Goal: Transaction & Acquisition: Purchase product/service

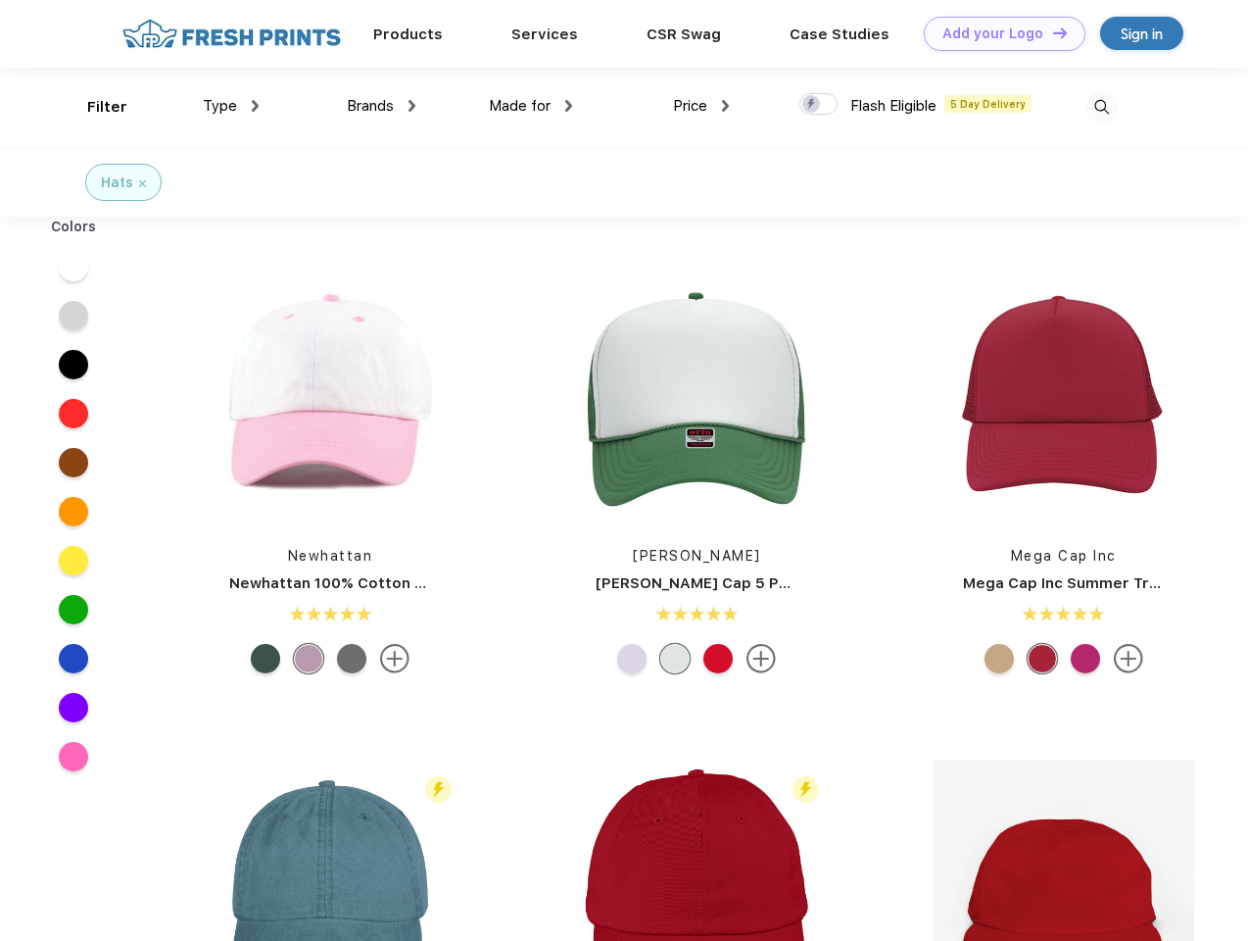
click at [997, 33] on link "Add your Logo Design Tool" at bounding box center [1005, 34] width 162 height 34
click at [0, 0] on div "Design Tool" at bounding box center [0, 0] width 0 height 0
click at [1051, 32] on link "Add your Logo Design Tool" at bounding box center [1005, 34] width 162 height 34
click at [94, 107] on div "Filter" at bounding box center [107, 107] width 40 height 23
click at [231, 106] on span "Type" at bounding box center [220, 106] width 34 height 18
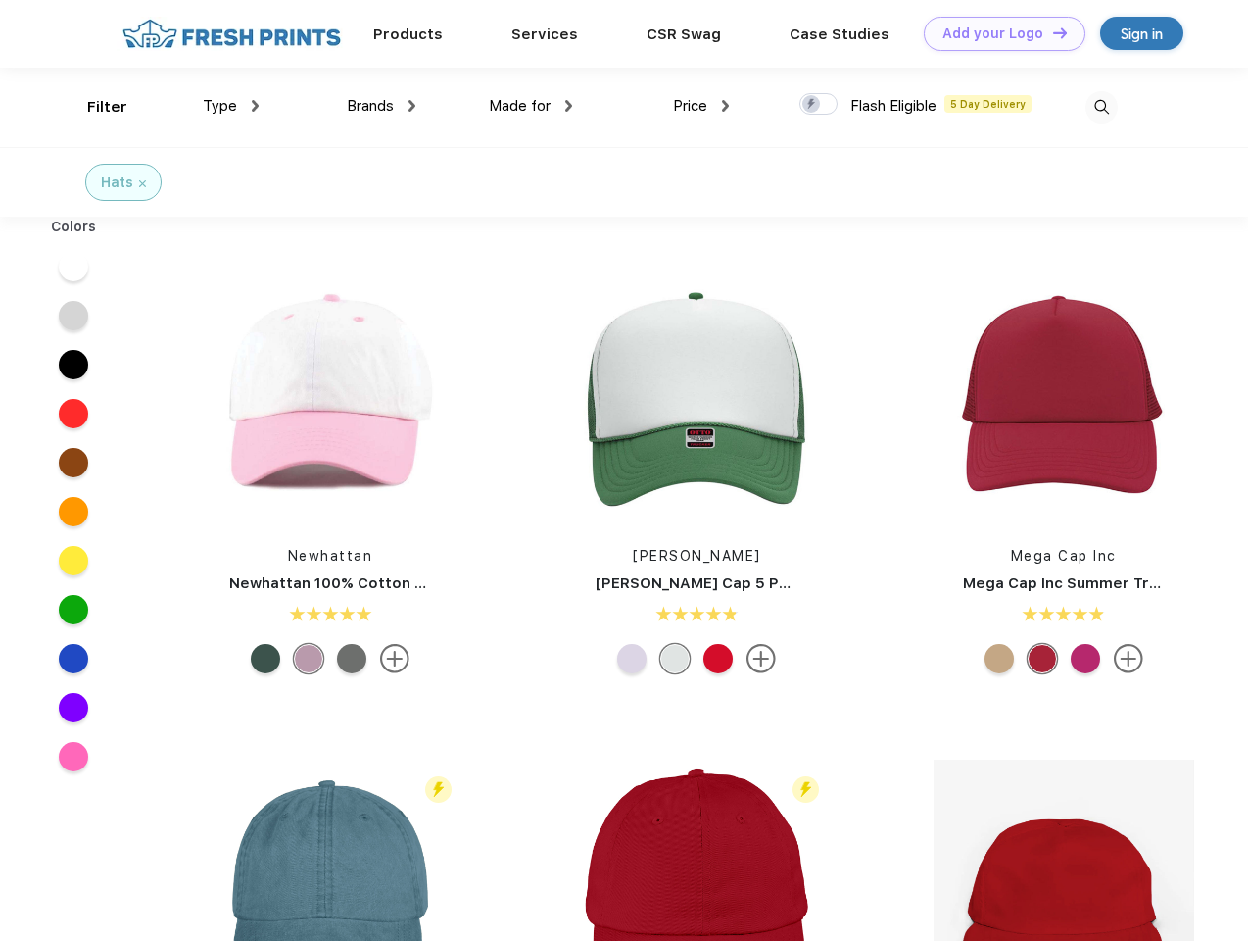
click at [381, 106] on span "Brands" at bounding box center [370, 106] width 47 height 18
click at [531, 106] on span "Made for" at bounding box center [520, 106] width 62 height 18
click at [702, 106] on span "Price" at bounding box center [690, 106] width 34 height 18
click at [819, 105] on div at bounding box center [819, 104] width 38 height 22
click at [812, 105] on input "checkbox" at bounding box center [806, 98] width 13 height 13
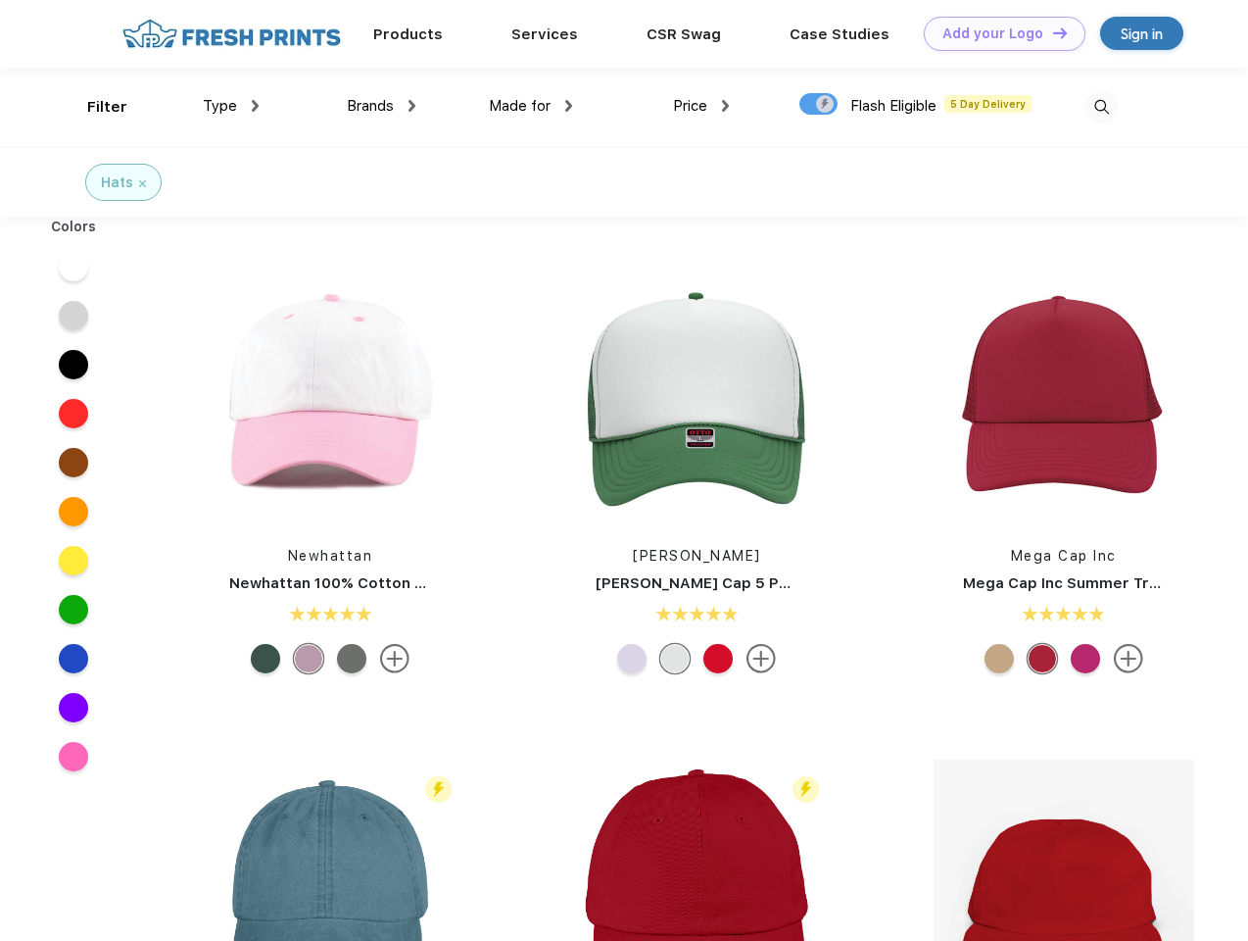
click at [1101, 107] on img at bounding box center [1102, 107] width 32 height 32
